Goal: Task Accomplishment & Management: Complete application form

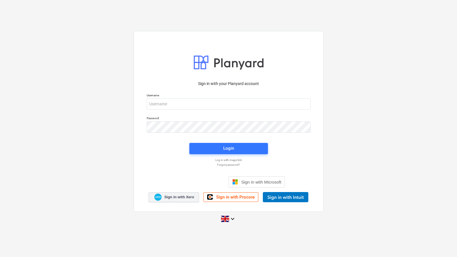
click at [169, 201] on link "Sign in with Xero" at bounding box center [174, 197] width 50 height 10
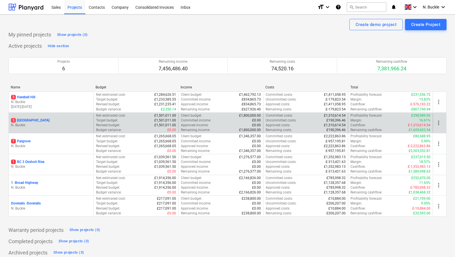
click at [33, 120] on p "3 [GEOGRAPHIC_DATA]" at bounding box center [30, 120] width 38 height 5
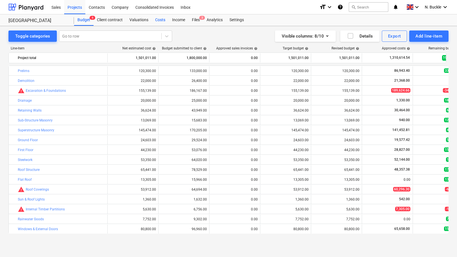
click at [162, 18] on div "Costs" at bounding box center [160, 19] width 17 height 11
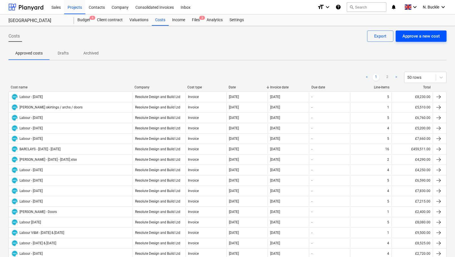
click at [425, 37] on div "Approve a new cost" at bounding box center [420, 35] width 37 height 7
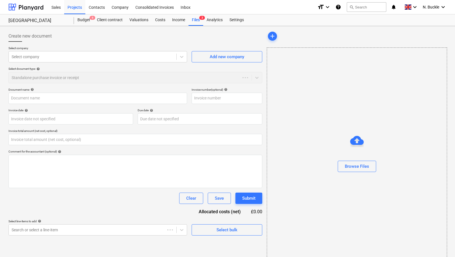
type input "0.00"
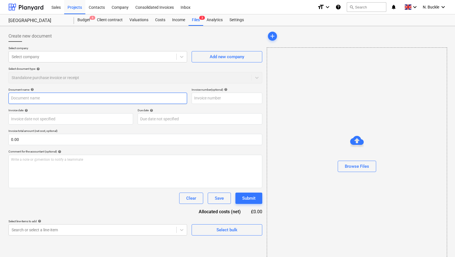
click at [17, 99] on input "text" at bounding box center [97, 98] width 178 height 11
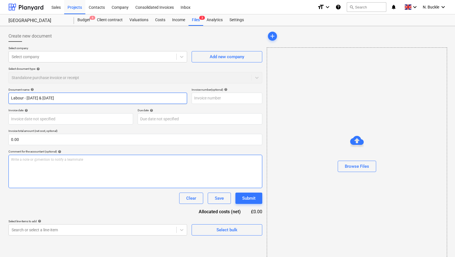
type input "Labour - [DATE] & [DATE]"
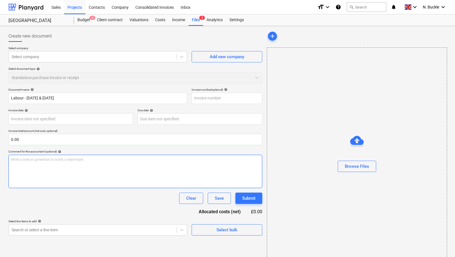
click at [20, 169] on div "Write a note or @mention to notify a teammate [PERSON_NAME]" at bounding box center [135, 171] width 254 height 33
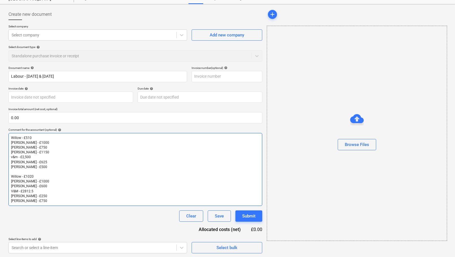
scroll to position [21, 0]
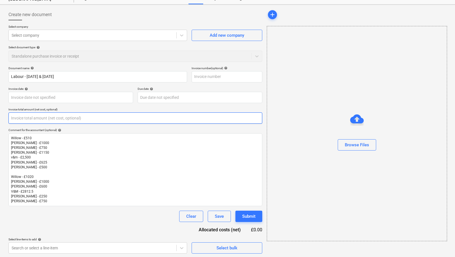
click at [31, 119] on input "text" at bounding box center [135, 117] width 254 height 11
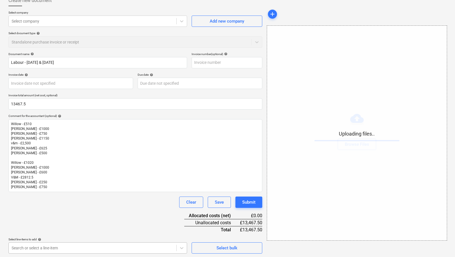
type input "13,467.50"
click at [68, 221] on body "Sales Projects Contacts Company Consolidated Invoices Inbox format_size keyboar…" at bounding box center [227, 92] width 455 height 257
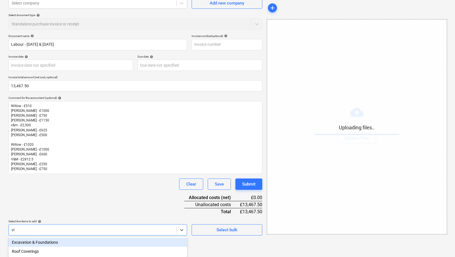
scroll to position [45, 0]
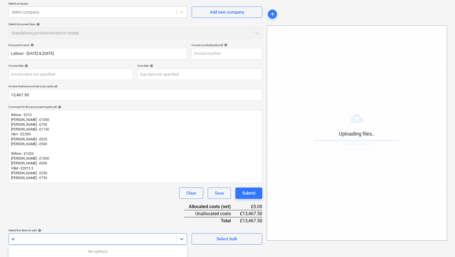
type input "v"
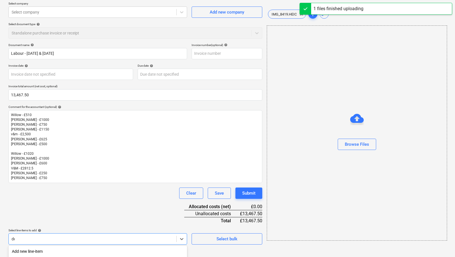
type input "dec"
click at [49, 252] on div "Decoration" at bounding box center [97, 251] width 178 height 9
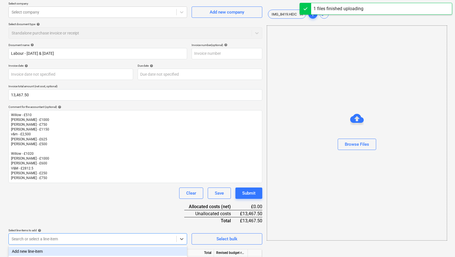
click at [76, 214] on div "Document name help Labour - [DATE] & [DATE] Invoice number (optional) help Invo…" at bounding box center [135, 162] width 254 height 239
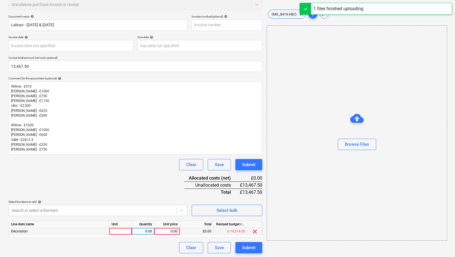
scroll to position [73, 0]
click at [123, 230] on div at bounding box center [120, 231] width 23 height 7
click at [143, 230] on div "0.00" at bounding box center [143, 231] width 18 height 7
click at [163, 230] on div "0.00" at bounding box center [167, 231] width 21 height 7
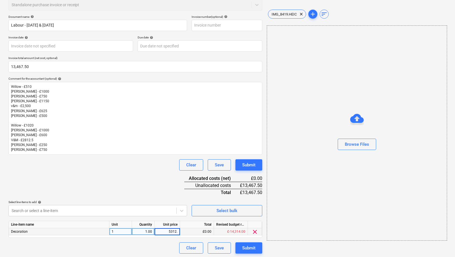
type input "5312.5"
click at [132, 185] on div "Document name help Labour - [DATE] & [DATE] Invoice number (optional) help Invo…" at bounding box center [135, 134] width 254 height 239
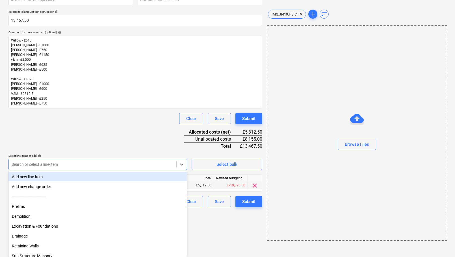
click at [72, 138] on body "Sales Projects Contacts Company Consolidated Invoices Inbox format_size keyboar…" at bounding box center [227, 9] width 455 height 257
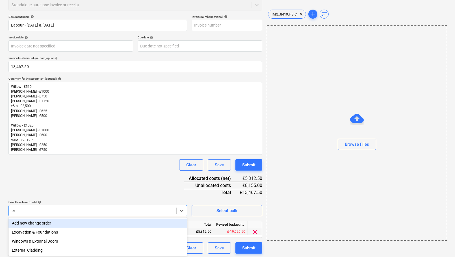
type input "e"
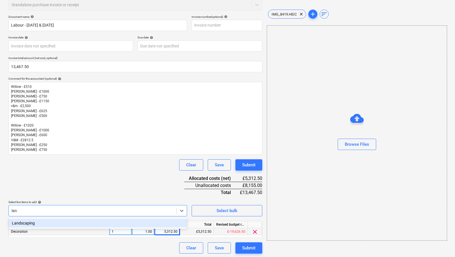
type input "land"
click at [51, 224] on div "Landscaping" at bounding box center [97, 223] width 178 height 9
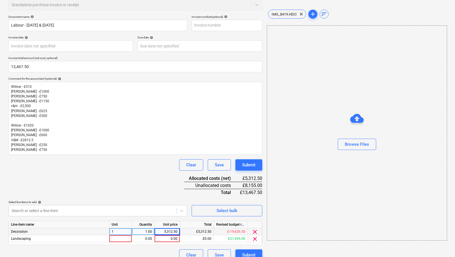
click at [76, 182] on div "Document name help Labour - [DATE] & [DATE] Invoice number (optional) help Invo…" at bounding box center [135, 138] width 254 height 246
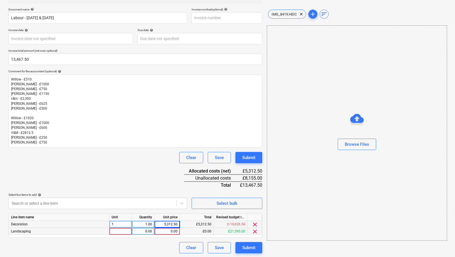
scroll to position [80, 0]
click at [126, 230] on div at bounding box center [120, 231] width 23 height 7
click at [143, 230] on div "0.00" at bounding box center [143, 231] width 18 height 7
type input "1"
click at [162, 230] on div "0.00" at bounding box center [167, 231] width 21 height 7
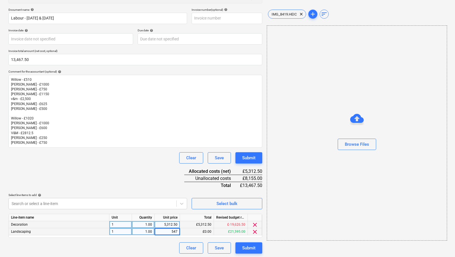
type input "5475"
click at [150, 178] on div "Document name help Labour - [DATE] & [DATE] Invoice number (optional) help Invo…" at bounding box center [135, 131] width 254 height 246
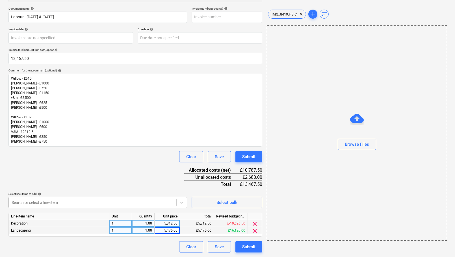
click at [119, 176] on body "Sales Projects Contacts Company Consolidated Invoices Inbox format_size keyboar…" at bounding box center [227, 47] width 455 height 257
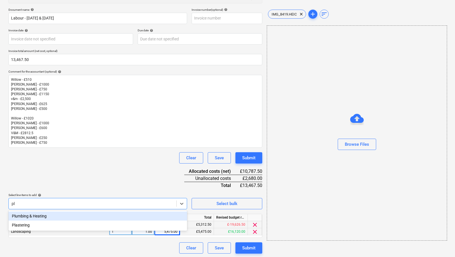
type input "plu"
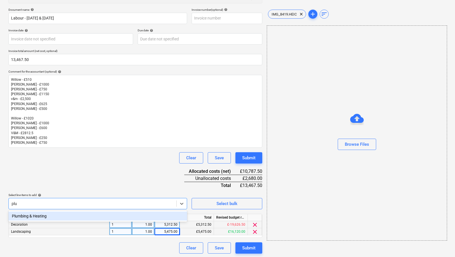
click at [78, 217] on div "Plumbing & Heating" at bounding box center [97, 215] width 178 height 9
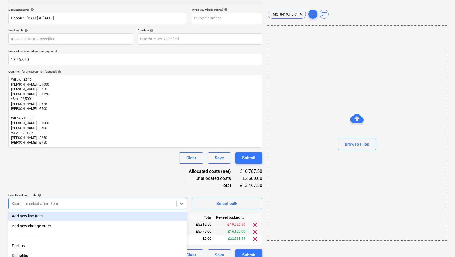
click at [96, 189] on div "Document name help Labour - [DATE] & [DATE] Invoice number (optional) help Invo…" at bounding box center [135, 134] width 254 height 253
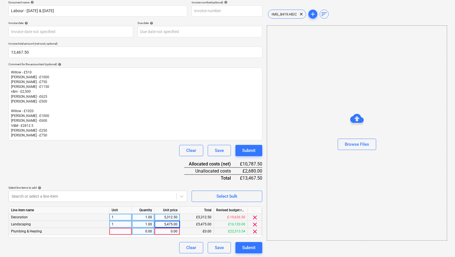
scroll to position [87, 0]
click at [117, 229] on div at bounding box center [120, 231] width 23 height 7
click at [139, 229] on div "0.00" at bounding box center [143, 231] width 18 height 7
click at [167, 230] on div "0.00" at bounding box center [167, 231] width 21 height 7
type input "1530"
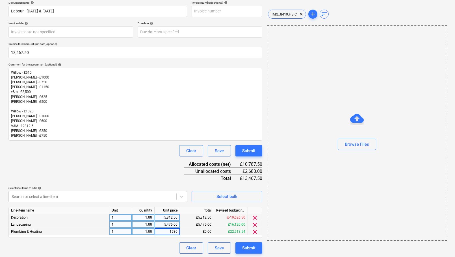
click at [114, 165] on div "Document name help Labour - [DATE] & [DATE] Invoice number (optional) help Invo…" at bounding box center [135, 127] width 254 height 253
click at [115, 170] on body "Sales Projects Contacts Company Consolidated Invoices Inbox format_size keyboar…" at bounding box center [227, 41] width 455 height 257
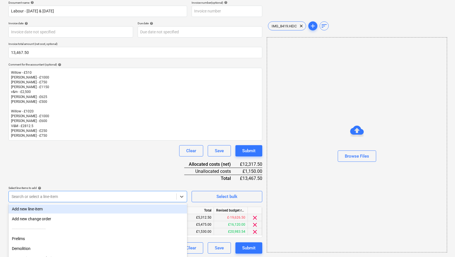
scroll to position [119, 0]
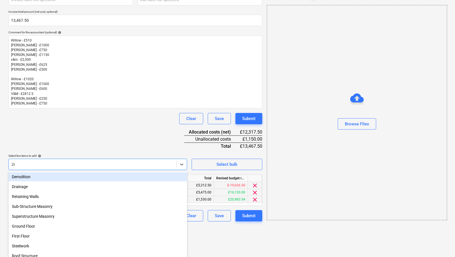
type input "2nd"
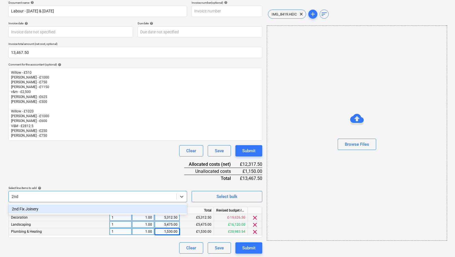
click at [84, 208] on div "2nd Fix Joinery" at bounding box center [97, 208] width 178 height 9
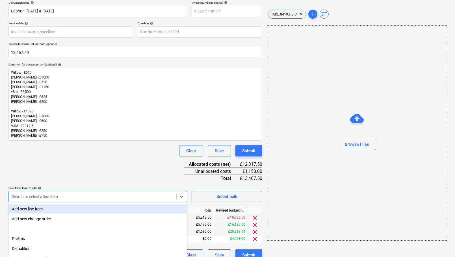
click at [110, 165] on div "Document name help Labour - [DATE] & [DATE] Invoice number (optional) help Invo…" at bounding box center [135, 131] width 254 height 260
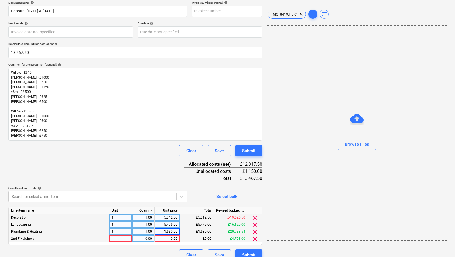
click at [121, 236] on div at bounding box center [120, 238] width 23 height 7
click at [145, 236] on div "0.00" at bounding box center [143, 238] width 18 height 7
click at [163, 236] on div "0.00" at bounding box center [167, 238] width 21 height 7
type input "1150"
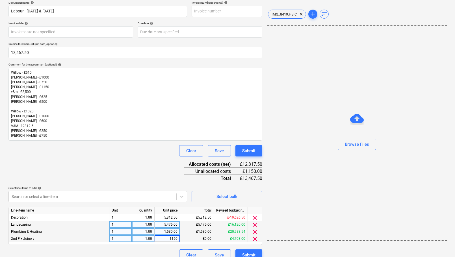
click at [106, 155] on div "Clear Save Submit" at bounding box center [135, 150] width 254 height 11
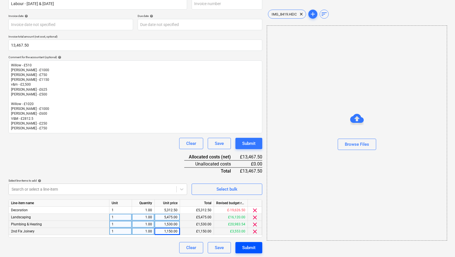
scroll to position [94, 0]
click at [249, 245] on div "Submit" at bounding box center [248, 247] width 13 height 7
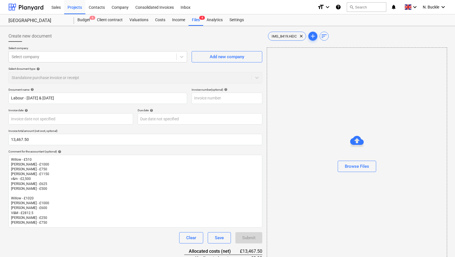
scroll to position [0, 0]
click at [67, 59] on div at bounding box center [93, 57] width 162 height 6
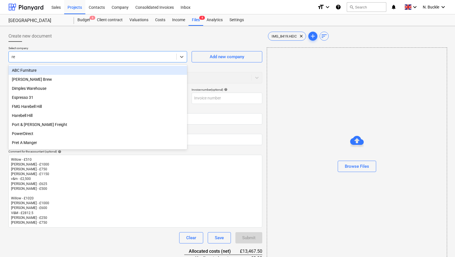
type input "res"
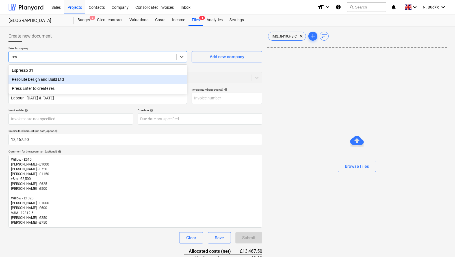
click at [64, 76] on div "Resolute Design and Build Ltd" at bounding box center [97, 79] width 178 height 9
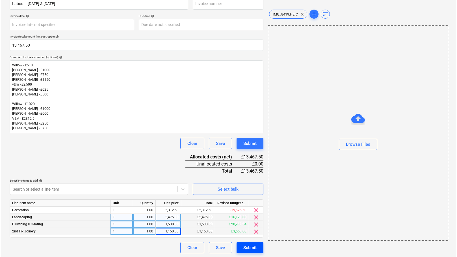
scroll to position [94, 0]
click at [258, 247] on button "Submit" at bounding box center [248, 247] width 27 height 11
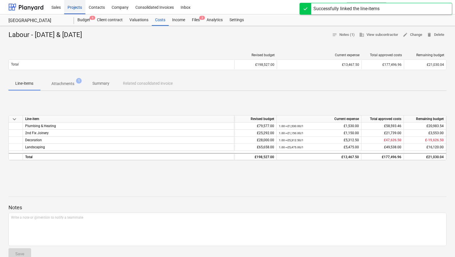
click at [80, 7] on div "Projects" at bounding box center [74, 7] width 21 height 14
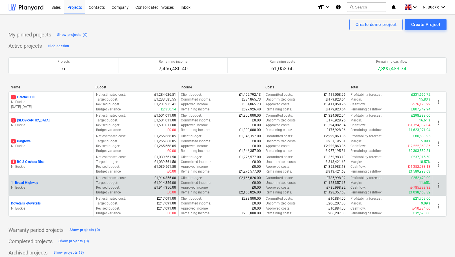
click at [34, 182] on p "1 - [GEOGRAPHIC_DATA]" at bounding box center [24, 182] width 27 height 5
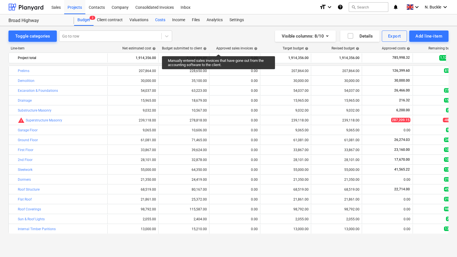
click at [157, 19] on div "Costs" at bounding box center [160, 19] width 17 height 11
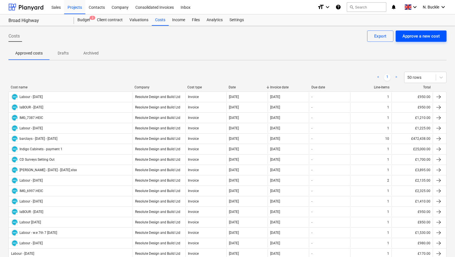
click at [418, 34] on div "Approve a new cost" at bounding box center [420, 35] width 37 height 7
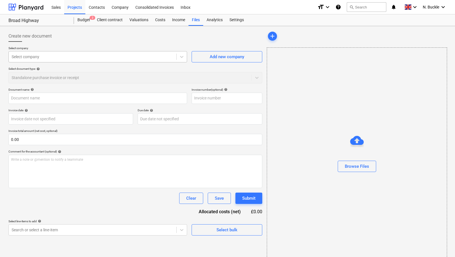
click at [60, 60] on div "Select company" at bounding box center [92, 57] width 167 height 8
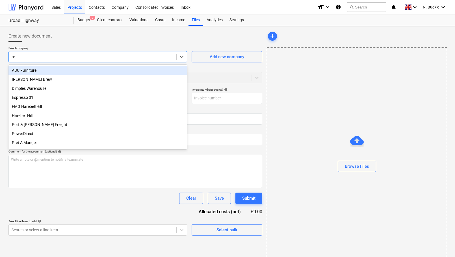
type input "res"
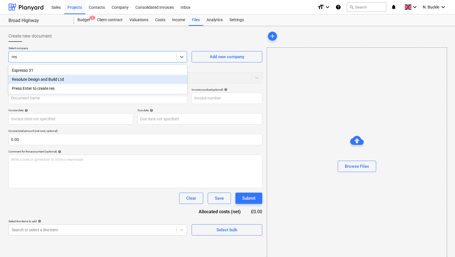
click at [56, 79] on div "Resolute Design and Build Ltd" at bounding box center [97, 79] width 178 height 9
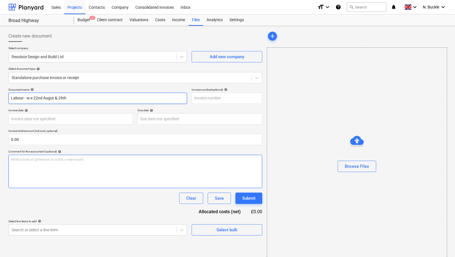
type input "Labour - w.e 22nd Augut & 29th"
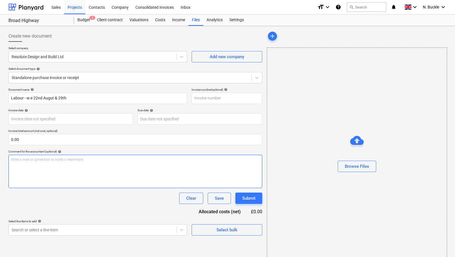
click at [39, 173] on div "Write a note or @mention to notify a teammate [PERSON_NAME]" at bounding box center [135, 171] width 254 height 33
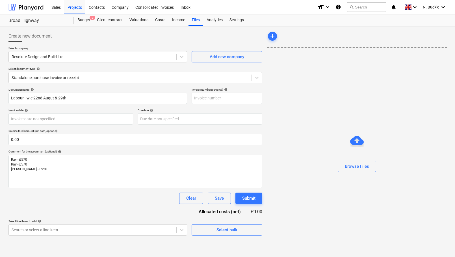
click at [360, 174] on div at bounding box center [357, 174] width 180 height 5
click at [365, 167] on div "Browse Files" at bounding box center [356, 166] width 24 height 7
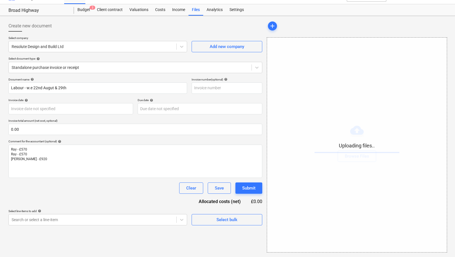
scroll to position [10, 0]
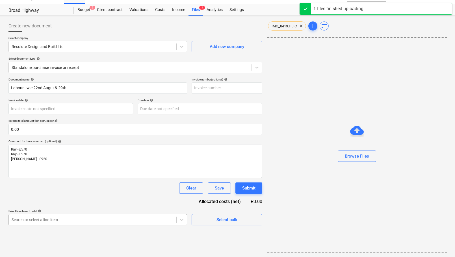
scroll to position [66, 0]
click at [79, 218] on body "Sales Projects Contacts Company Consolidated Invoices Inbox format_size keyboar…" at bounding box center [227, 118] width 455 height 257
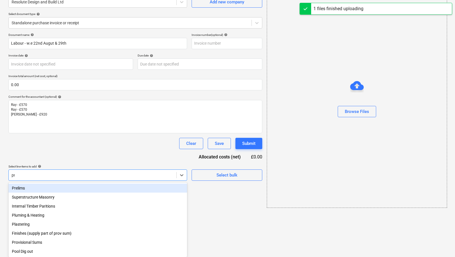
scroll to position [10, 0]
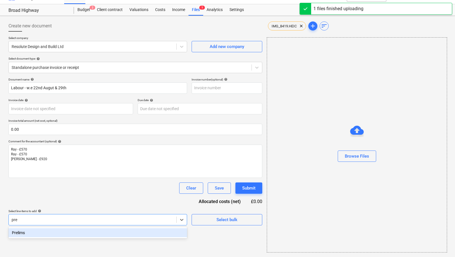
type input "prel"
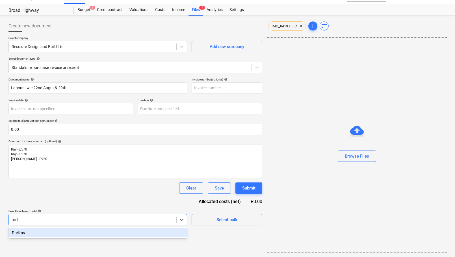
click at [58, 233] on div "Prelims" at bounding box center [97, 232] width 178 height 9
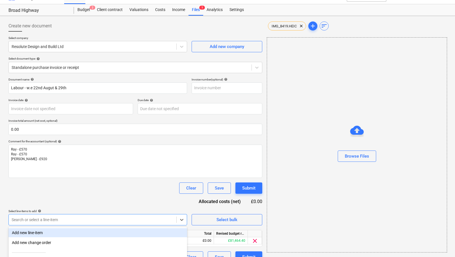
click at [82, 191] on div "Clear Save Submit" at bounding box center [135, 187] width 254 height 11
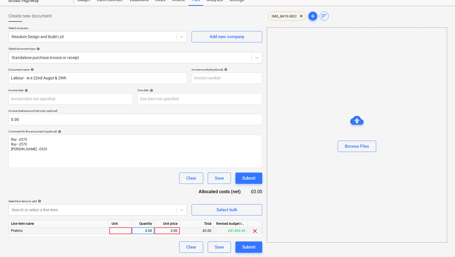
scroll to position [20, 0]
click at [125, 230] on div at bounding box center [120, 231] width 23 height 7
click at [146, 230] on div "0.00" at bounding box center [143, 231] width 18 height 7
type input "1"
click at [166, 232] on div "0.00" at bounding box center [167, 231] width 21 height 7
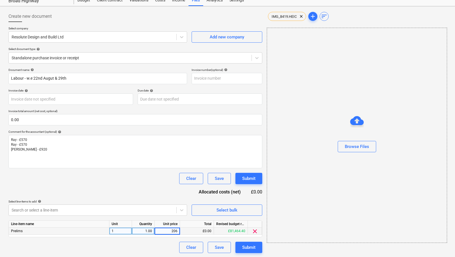
type input "2060"
click at [142, 184] on div "Document name help Labour - w.e 22nd Augut & 29th Invoice number (optional) hel…" at bounding box center [135, 160] width 254 height 185
click at [246, 246] on div "Submit" at bounding box center [248, 247] width 13 height 7
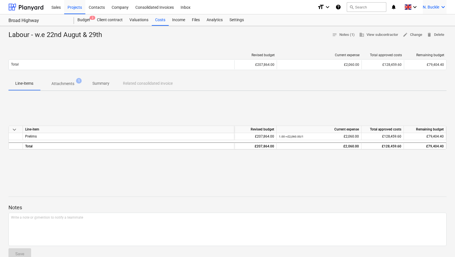
click at [444, 7] on icon "keyboard_arrow_down" at bounding box center [442, 7] width 7 height 7
click at [427, 30] on div "Log out" at bounding box center [429, 31] width 34 height 9
